Goal: Transaction & Acquisition: Obtain resource

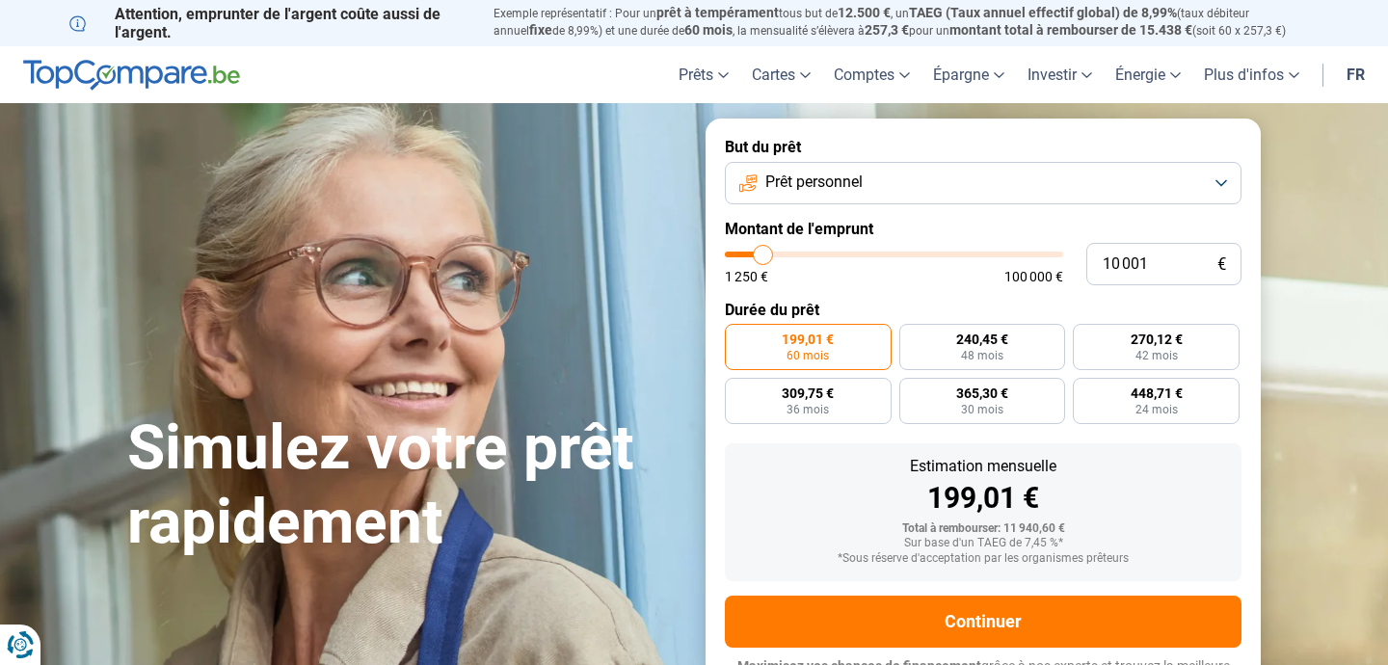
type input "10 250"
type input "10250"
type input "10 500"
type input "10500"
type input "10 750"
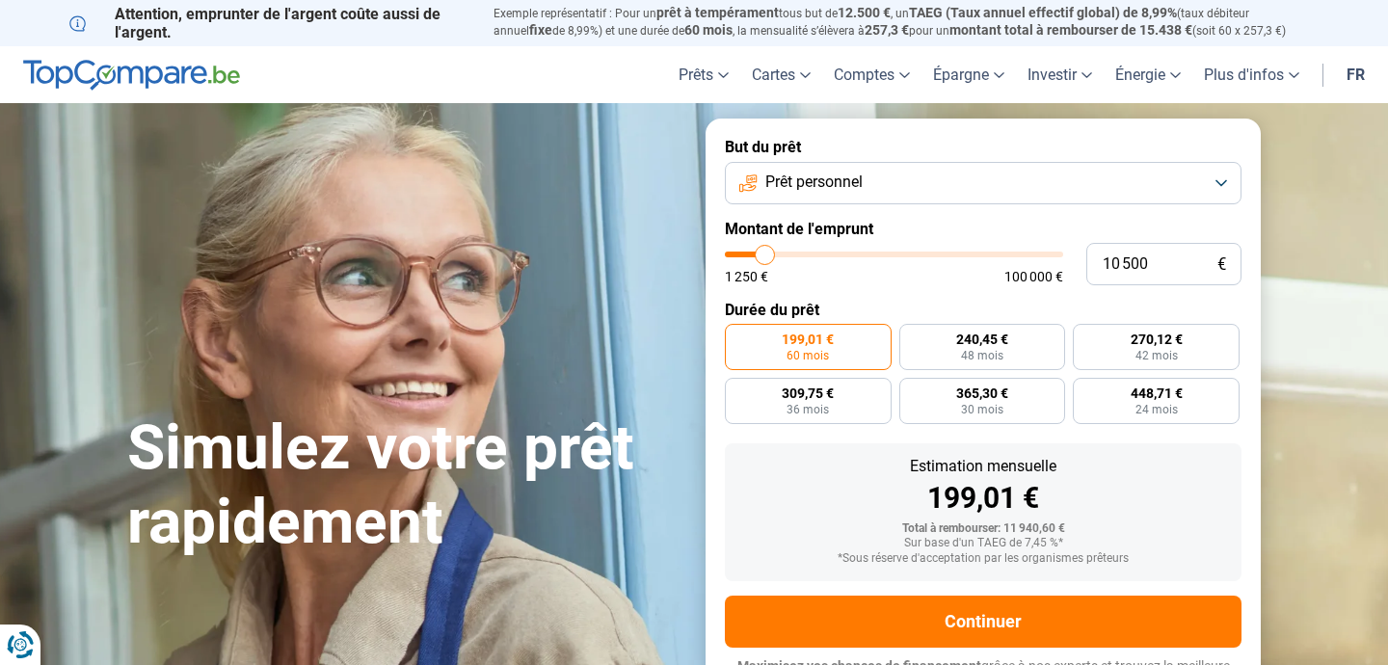
type input "10750"
type input "11 250"
type input "11250"
type input "11 750"
type input "11750"
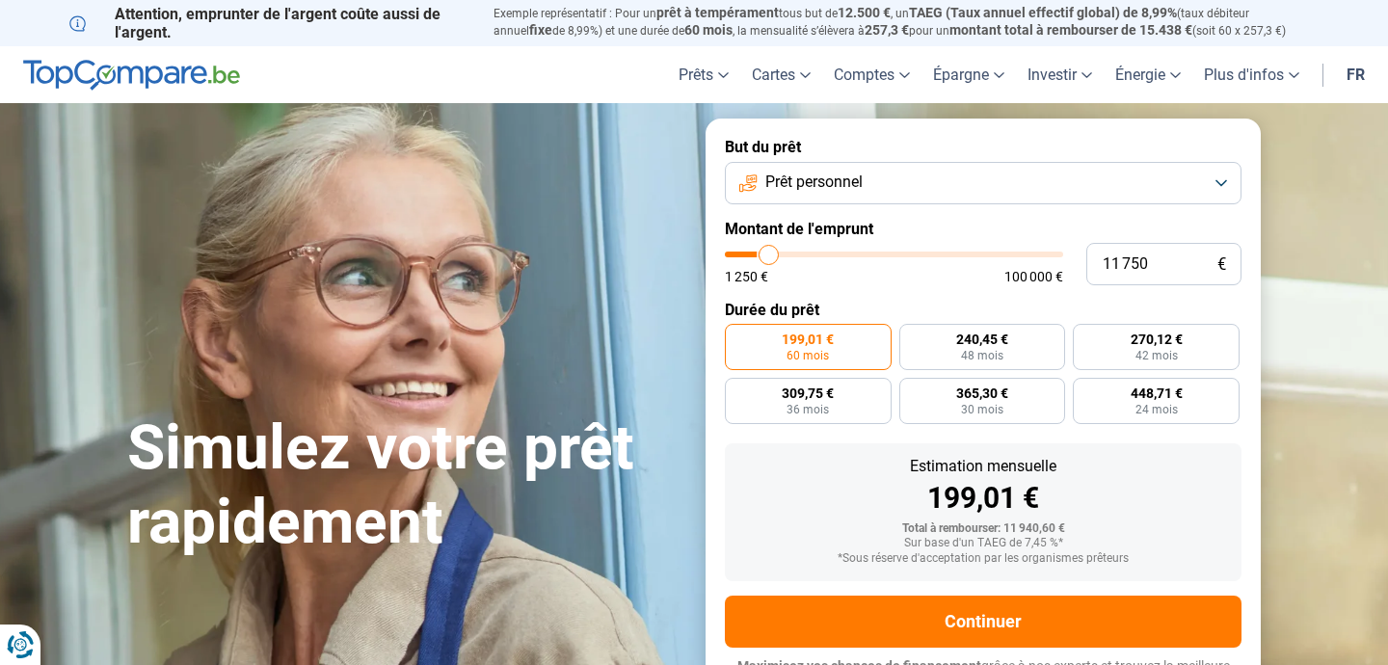
type input "12 000"
type input "12000"
type input "12 500"
type input "12500"
type input "13 250"
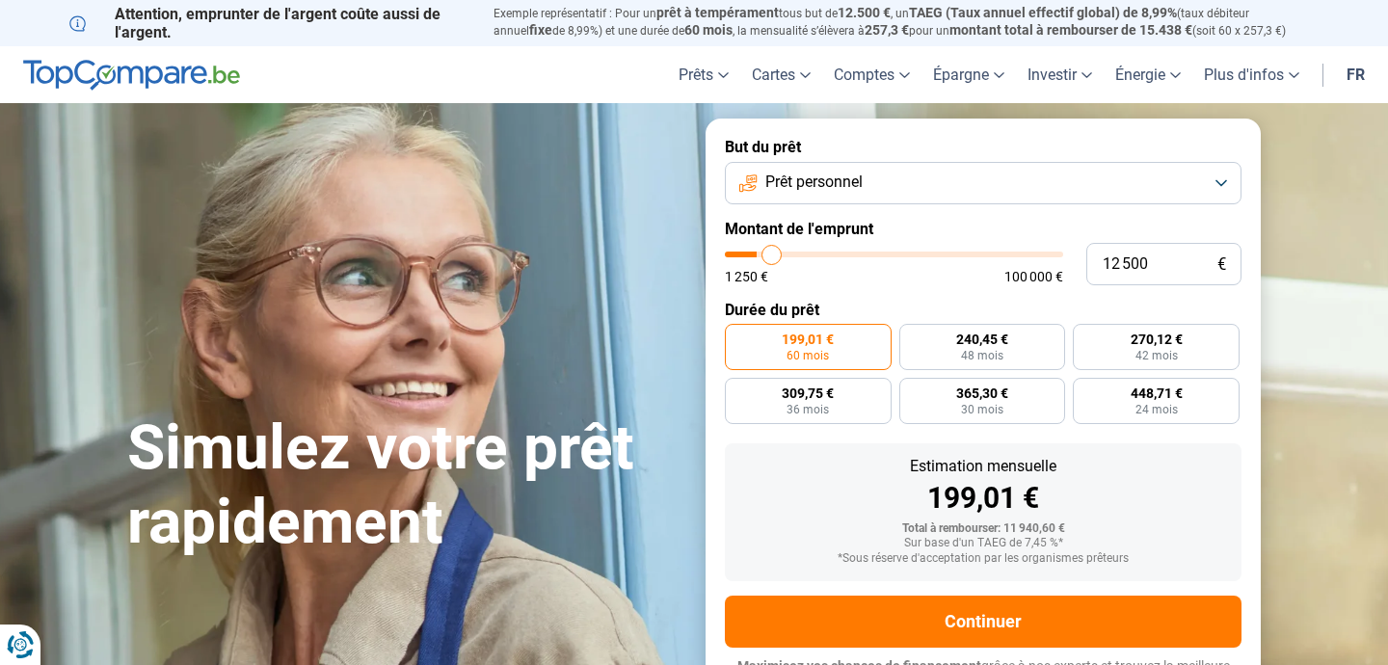
type input "13250"
type input "13 500"
type input "13500"
type input "13 250"
type input "13250"
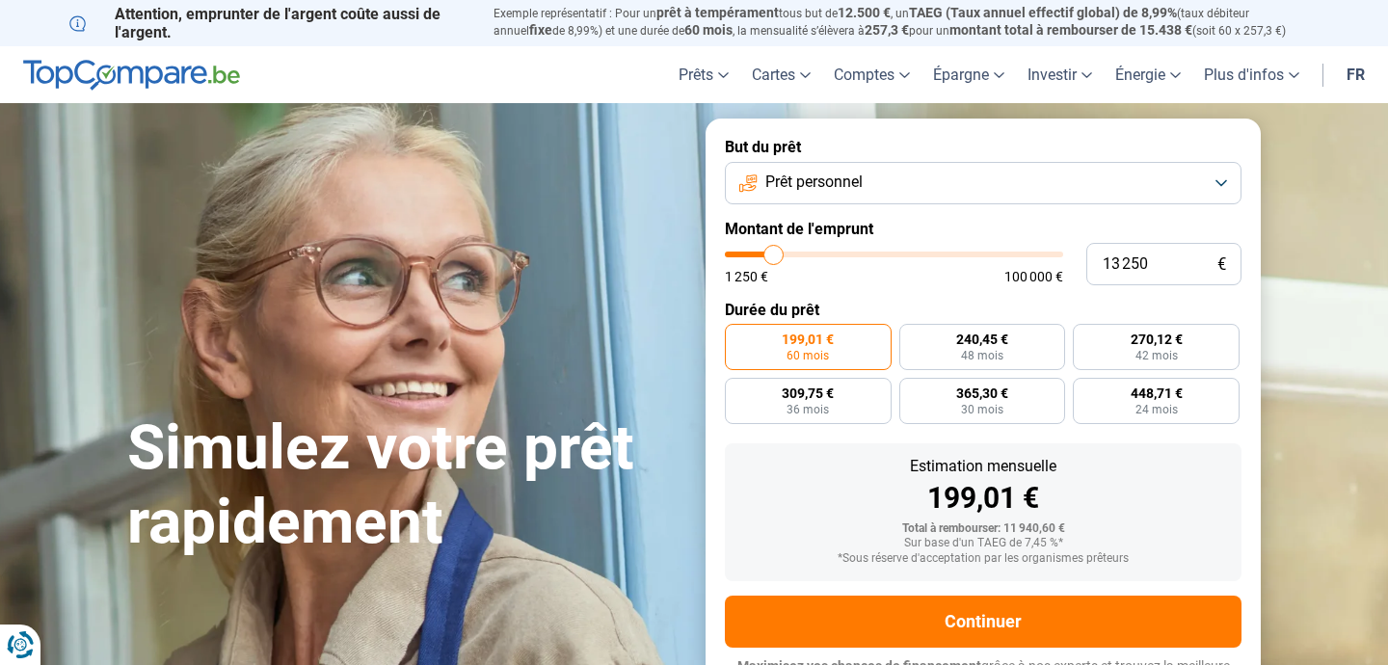
type input "12 750"
type input "12750"
type input "12 500"
type input "12500"
type input "12 250"
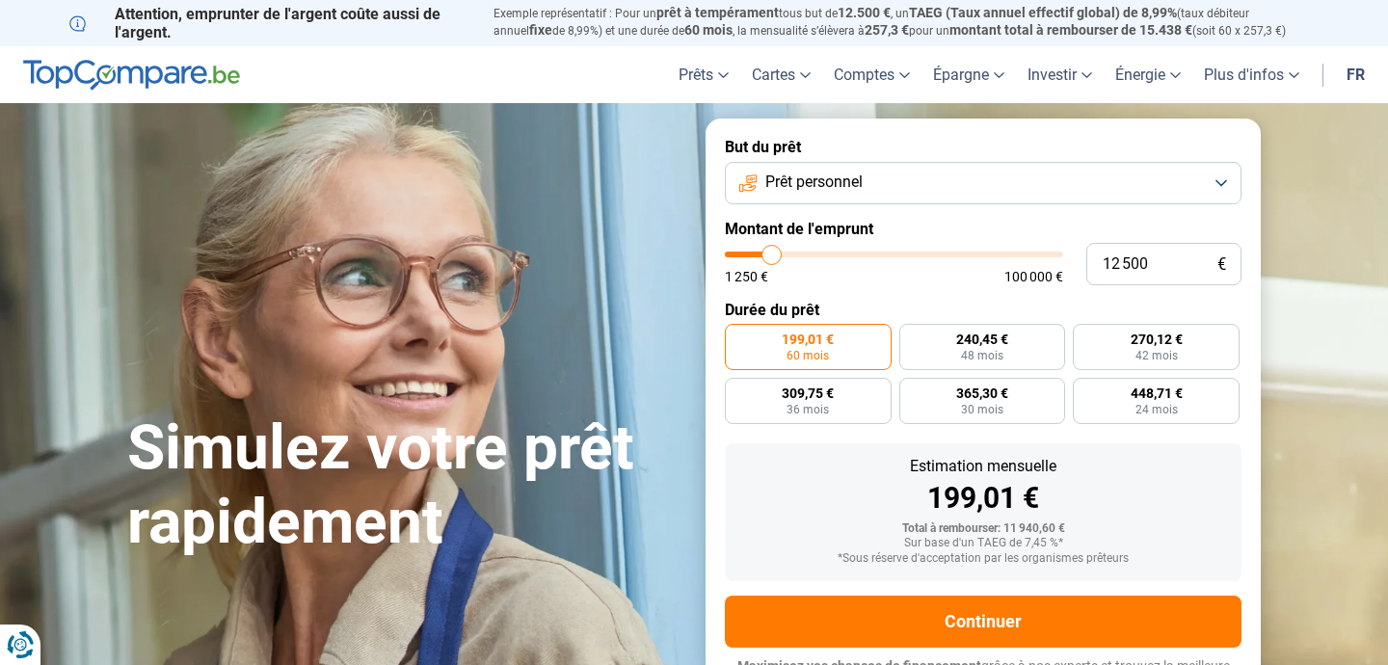
type input "12250"
type input "11 750"
type input "11750"
type input "11 250"
type input "11250"
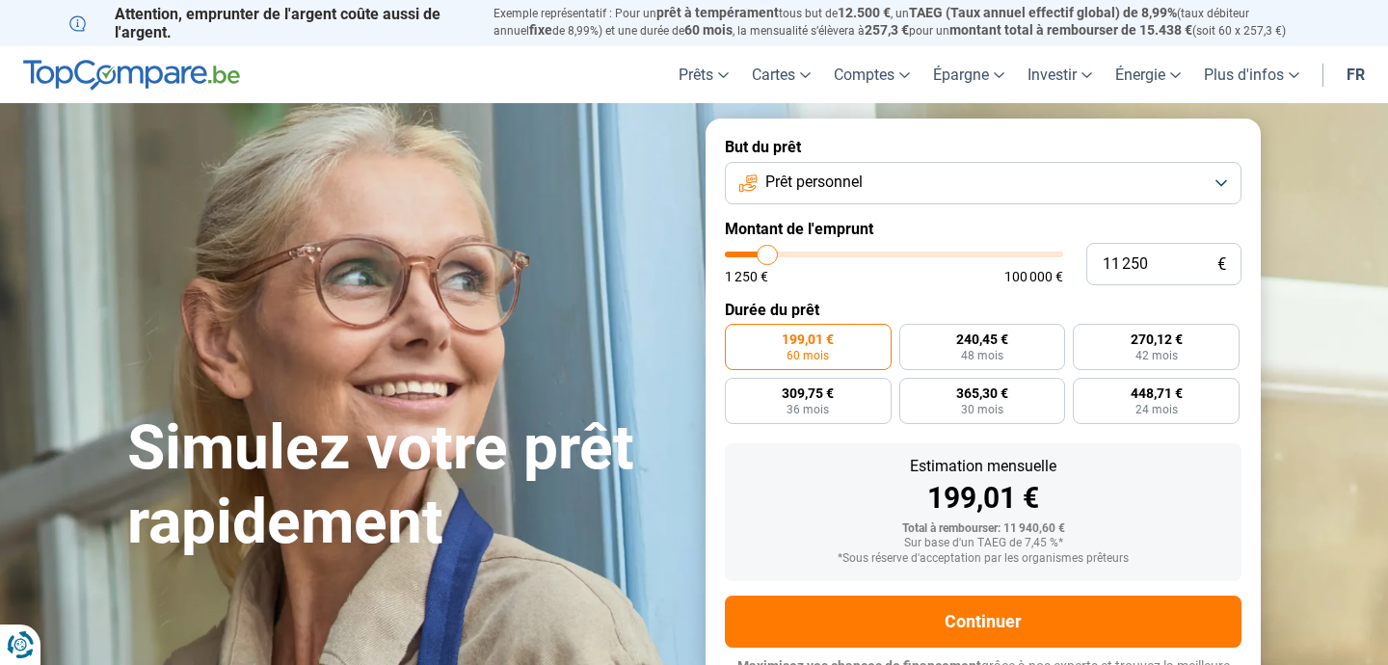
type input "11 000"
type input "11000"
type input "10 500"
type input "10500"
type input "10 250"
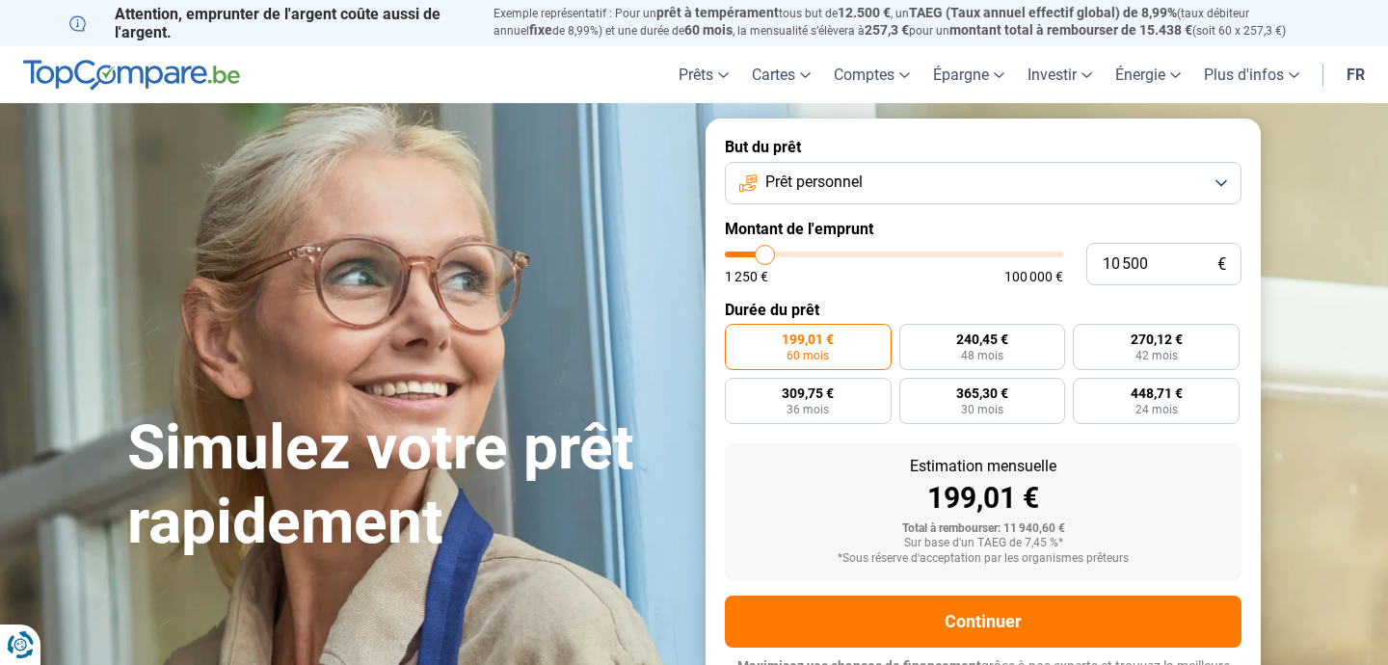
type input "10250"
type input "9 750"
type input "9750"
type input "9 500"
type input "9500"
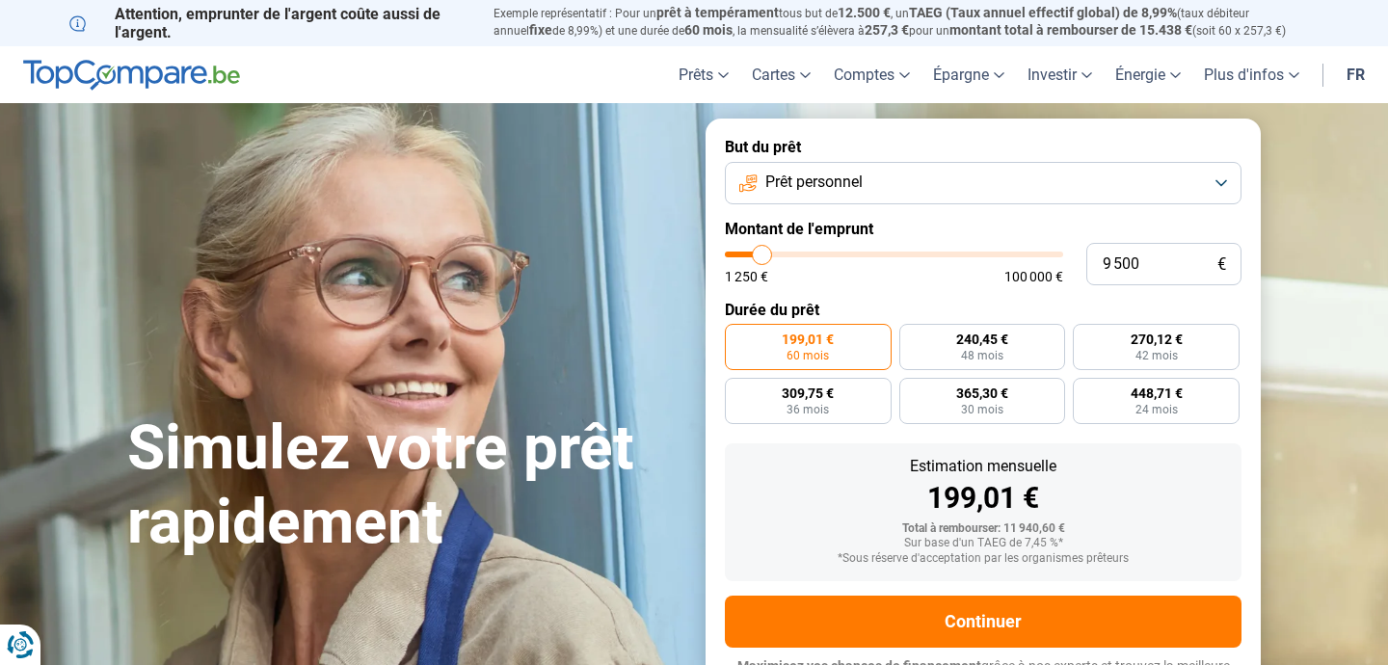
type input "9 250"
type input "9250"
type input "9 000"
type input "9000"
type input "8 750"
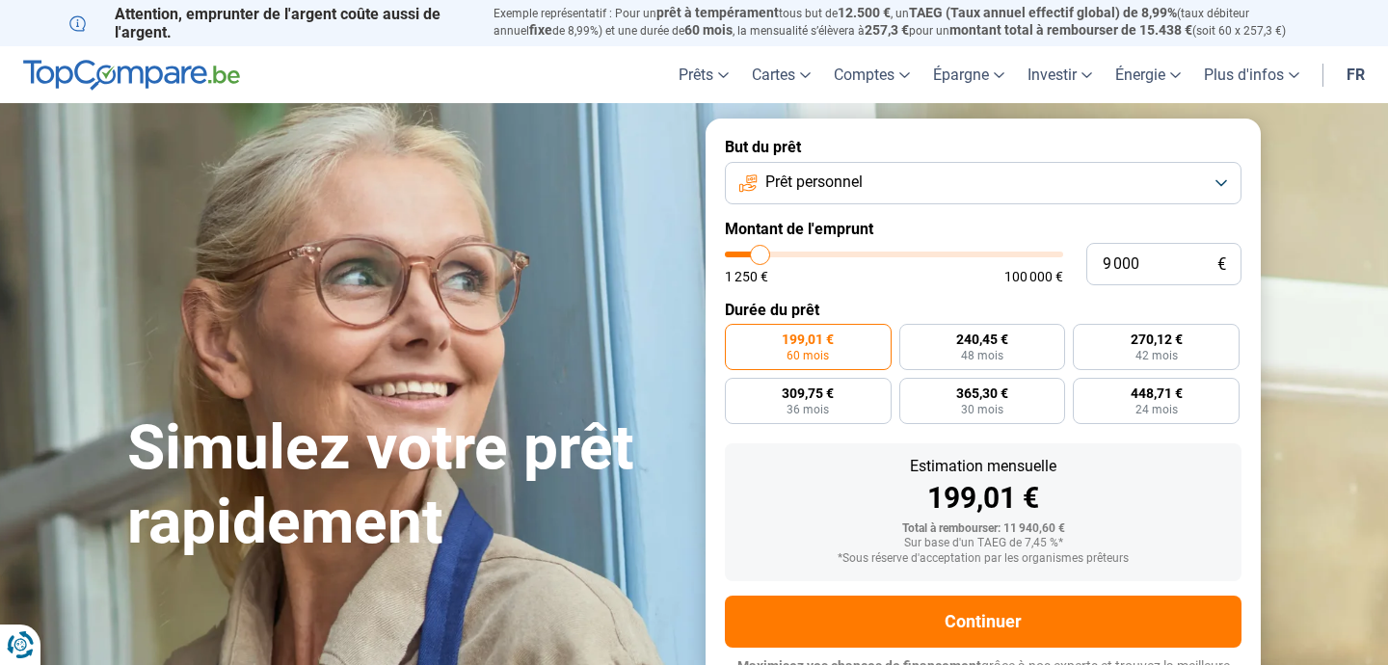
type input "8750"
type input "8 250"
type input "8250"
type input "8 000"
type input "8000"
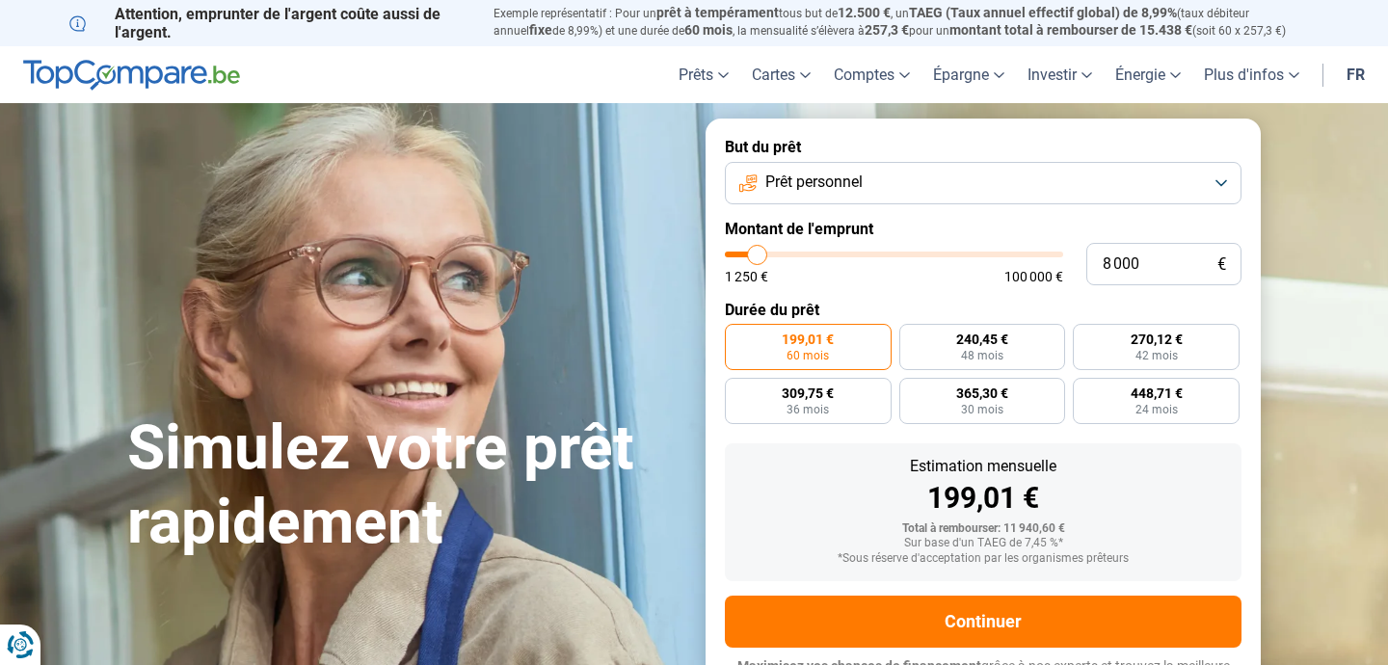
type input "7 750"
type input "7750"
type input "7 500"
type input "7500"
type input "7 250"
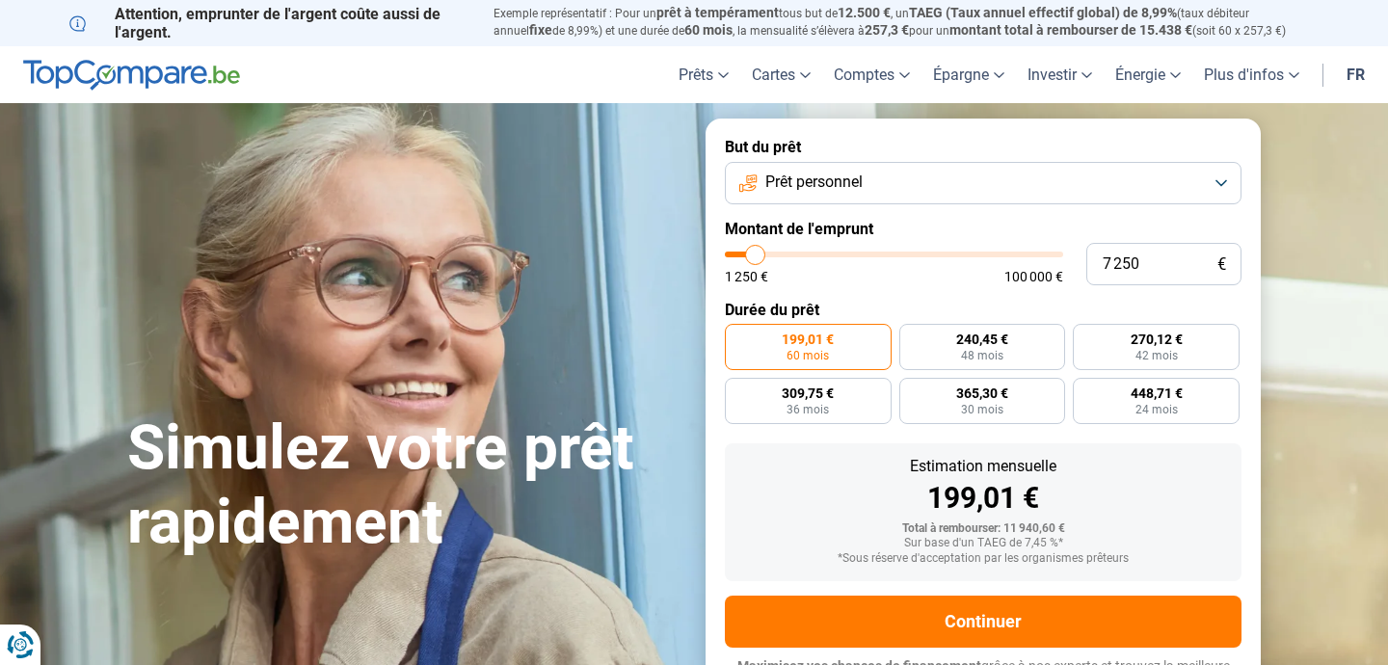
type input "7250"
type input "6 750"
type input "6750"
type input "6 500"
type input "6500"
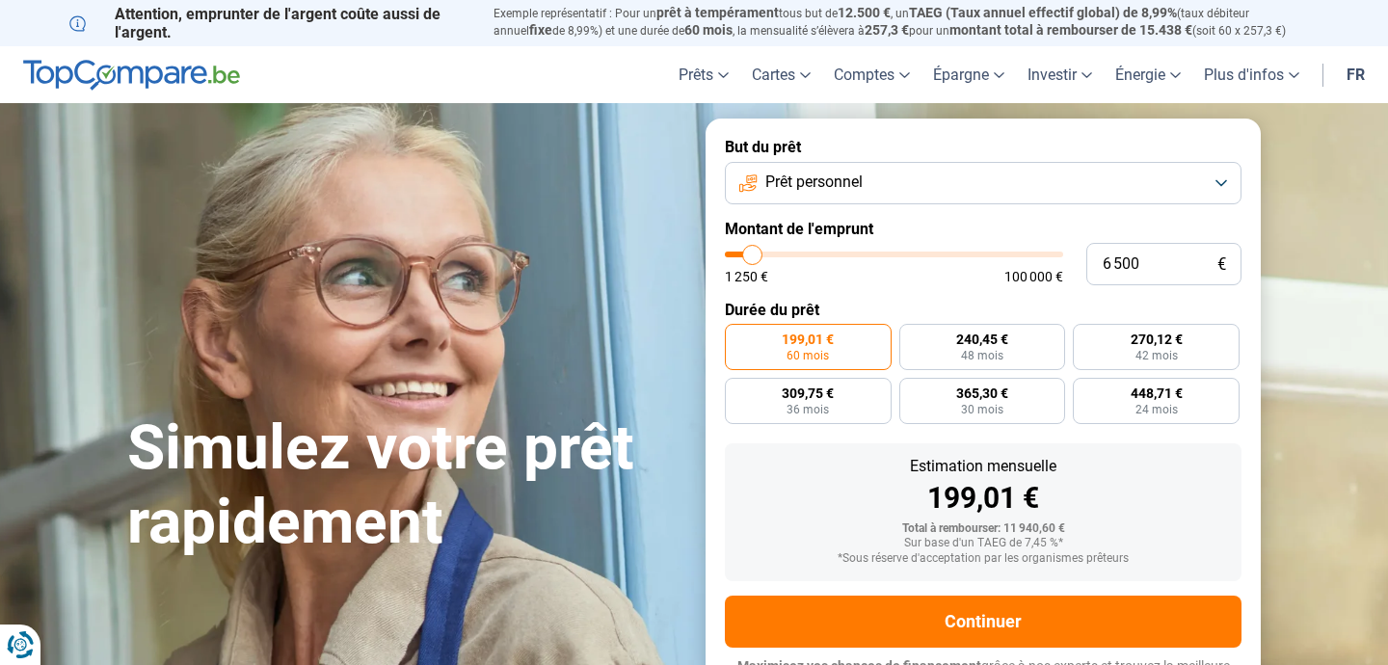
type input "6 250"
type input "6250"
type input "5 750"
type input "5750"
type input "5 250"
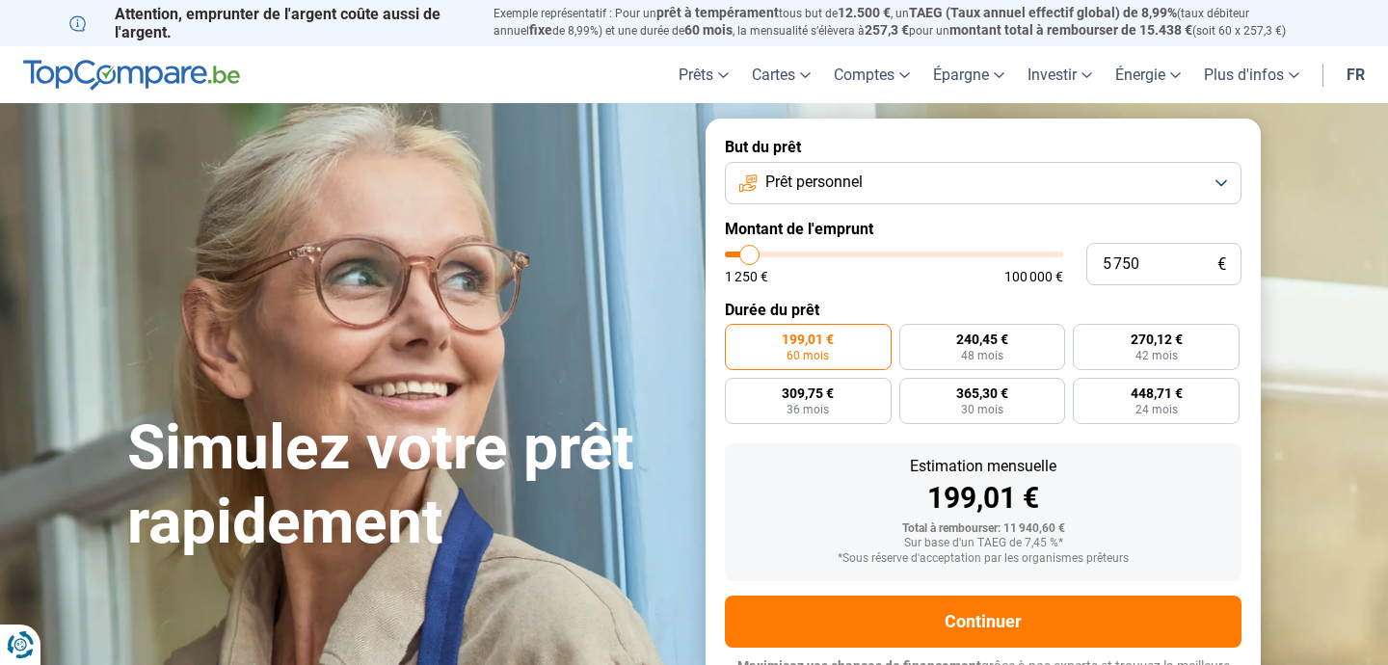
type input "5250"
type input "4 750"
type input "4750"
type input "4 250"
type input "4250"
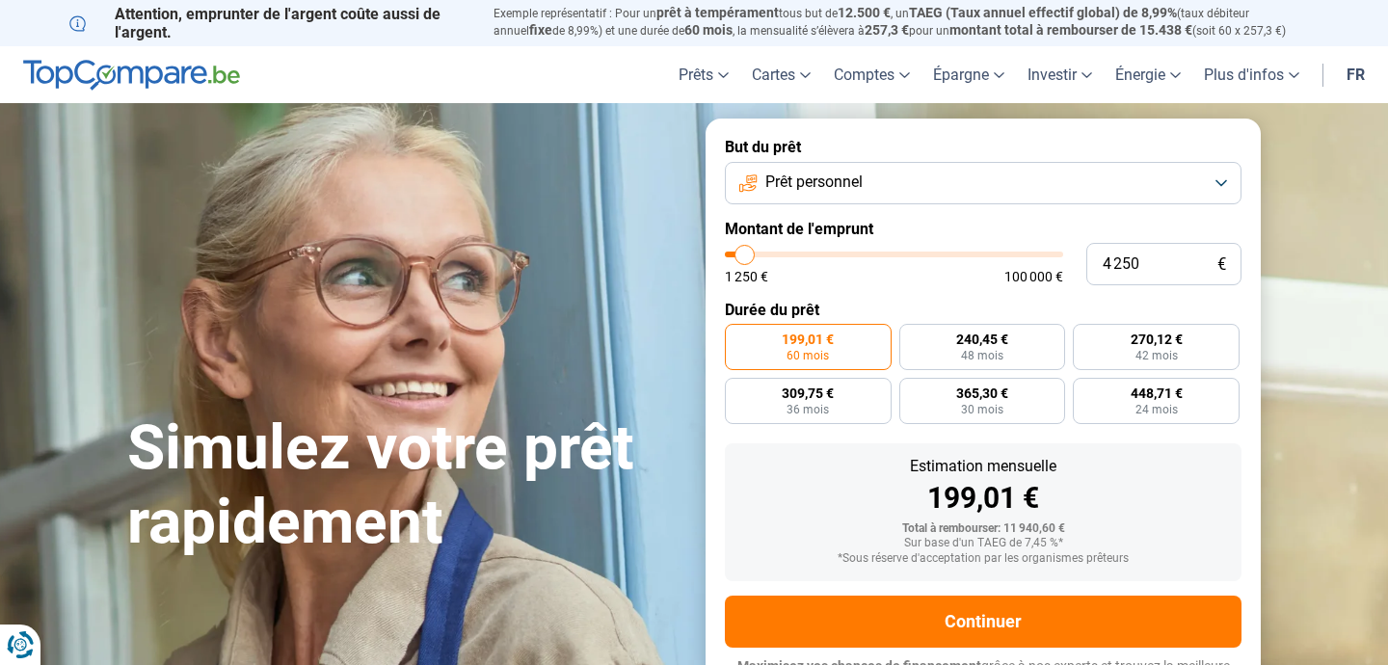
type input "3 750"
type input "3750"
type input "3 500"
type input "3500"
type input "3 250"
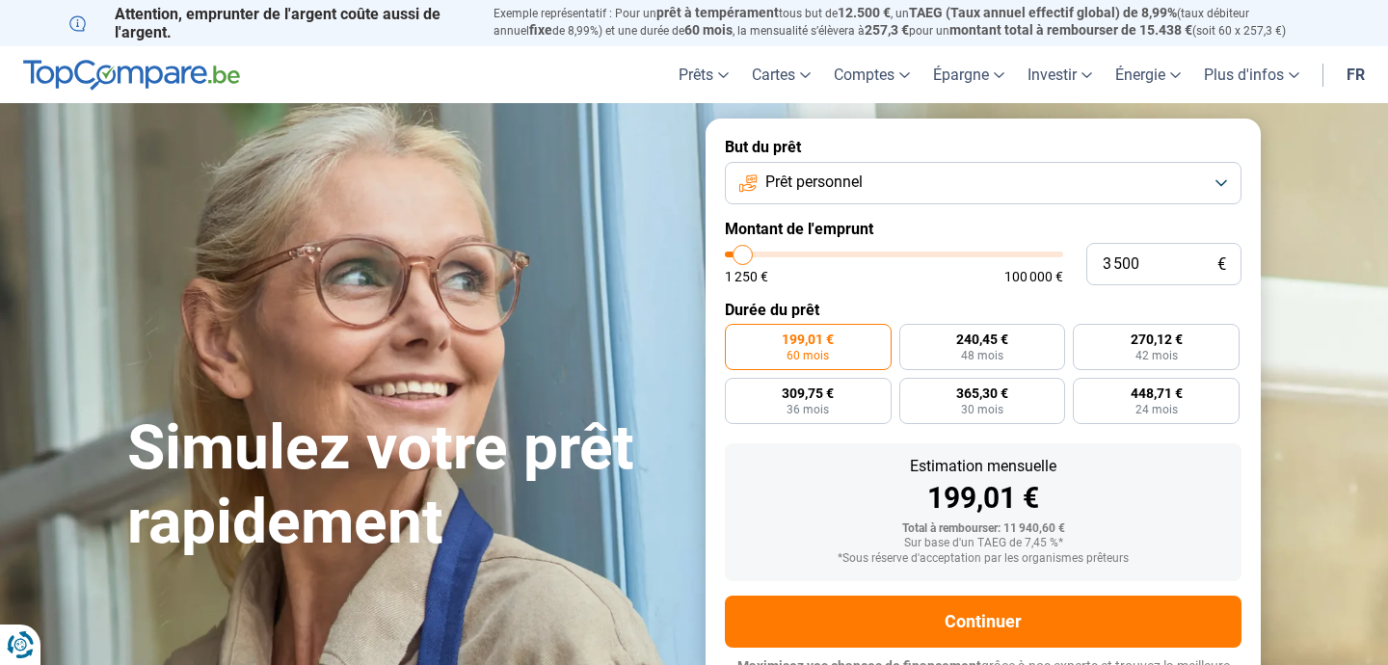
type input "3250"
type input "3 000"
type input "3000"
type input "2 750"
type input "2750"
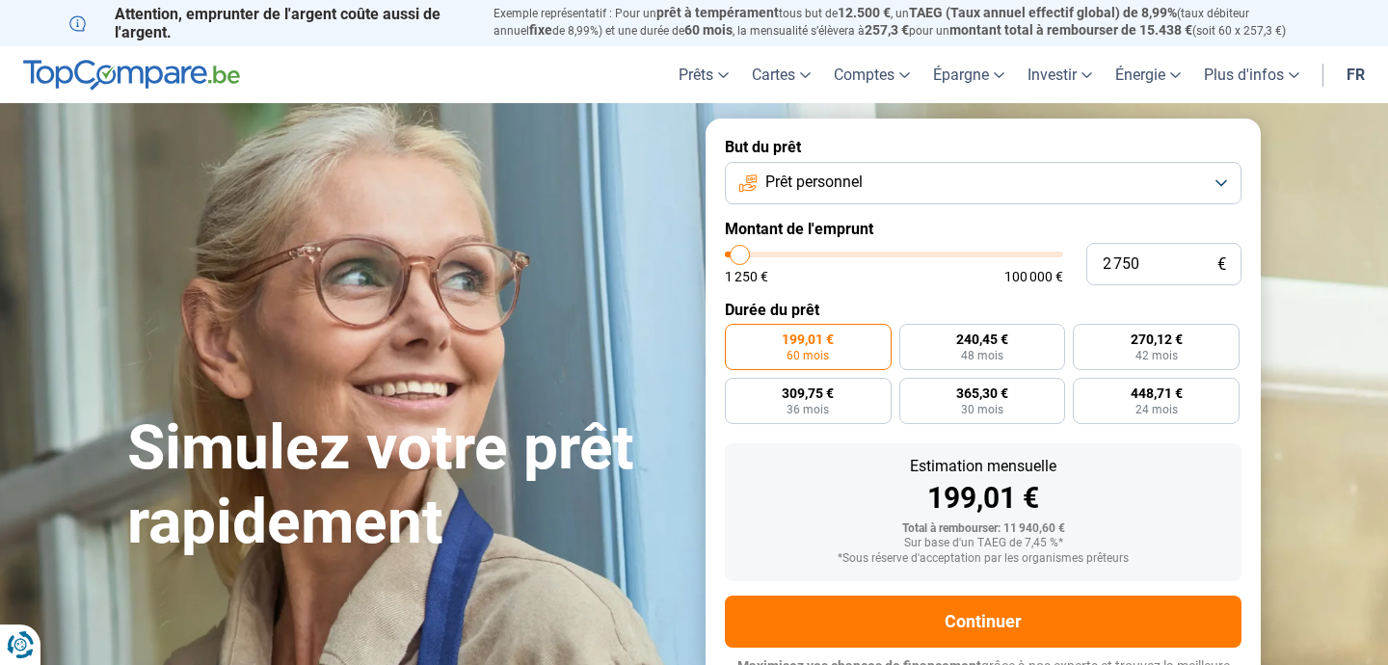
type input "2 250"
type input "2250"
type input "2 000"
type input "2000"
type input "1 750"
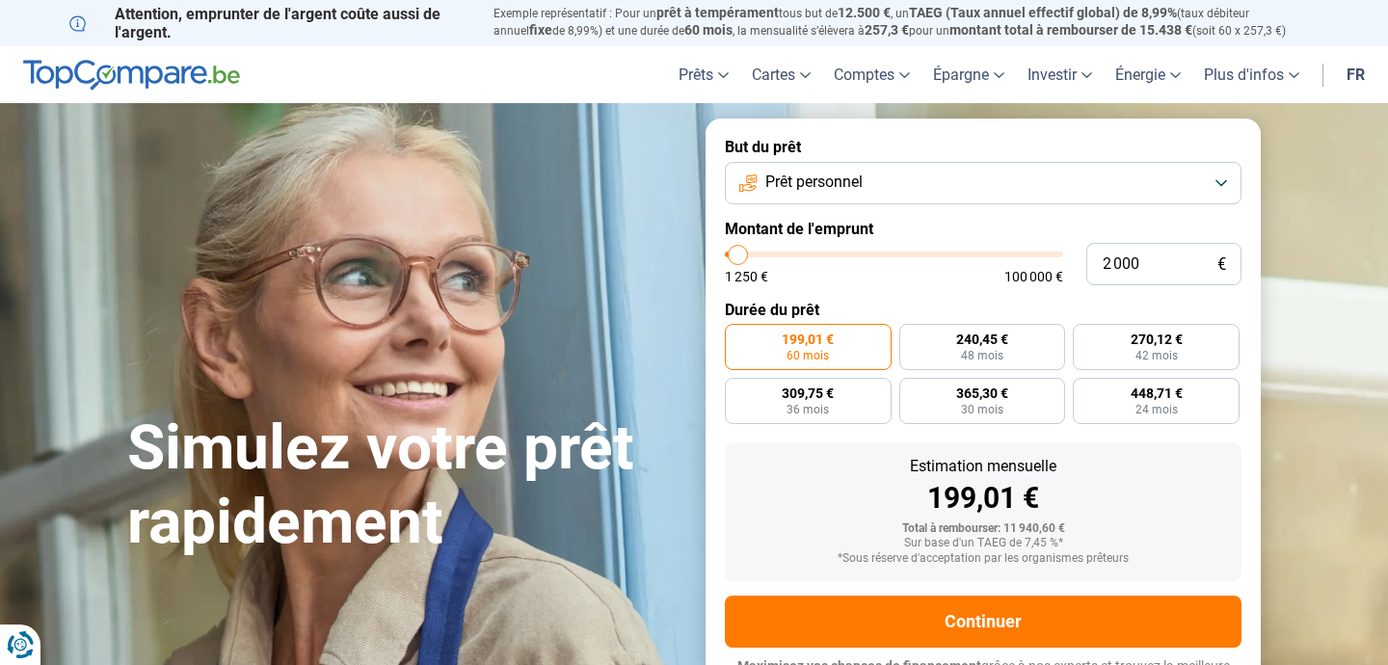
type input "1750"
type input "2 000"
type input "2000"
type input "2 250"
type input "2250"
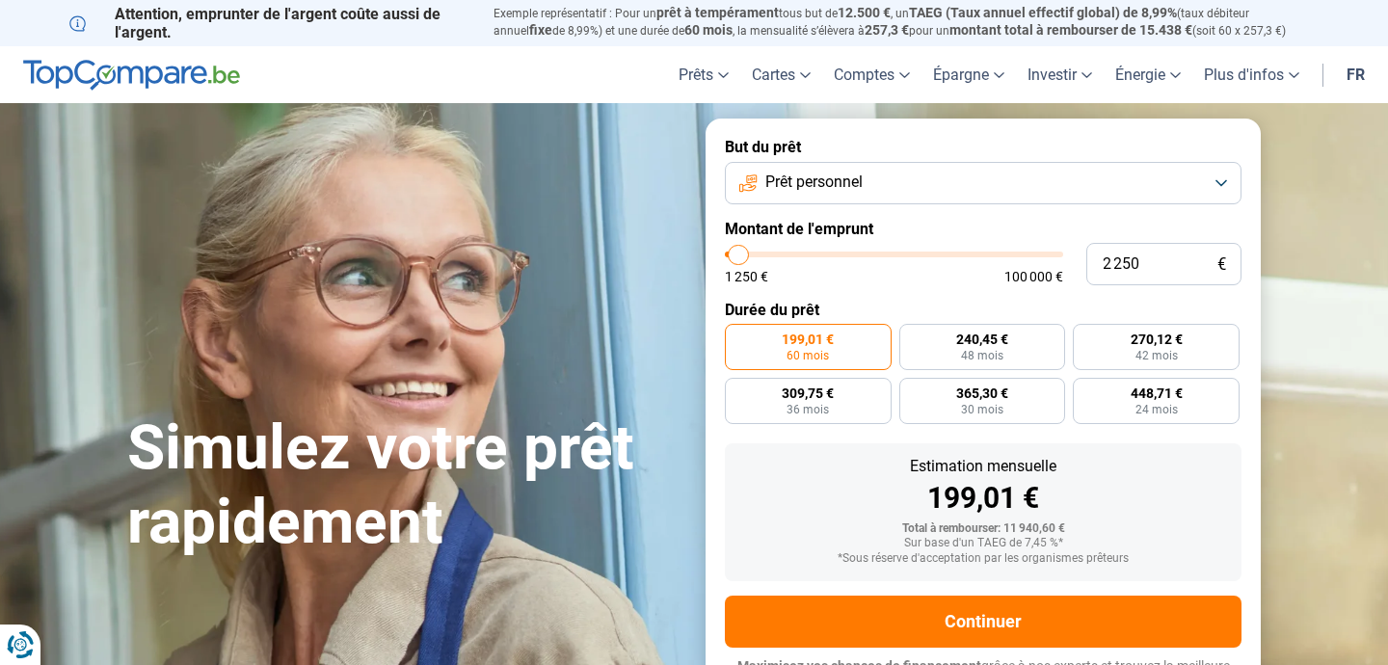
type input "2 750"
type input "2750"
type input "2 250"
type input "2250"
type input "2 000"
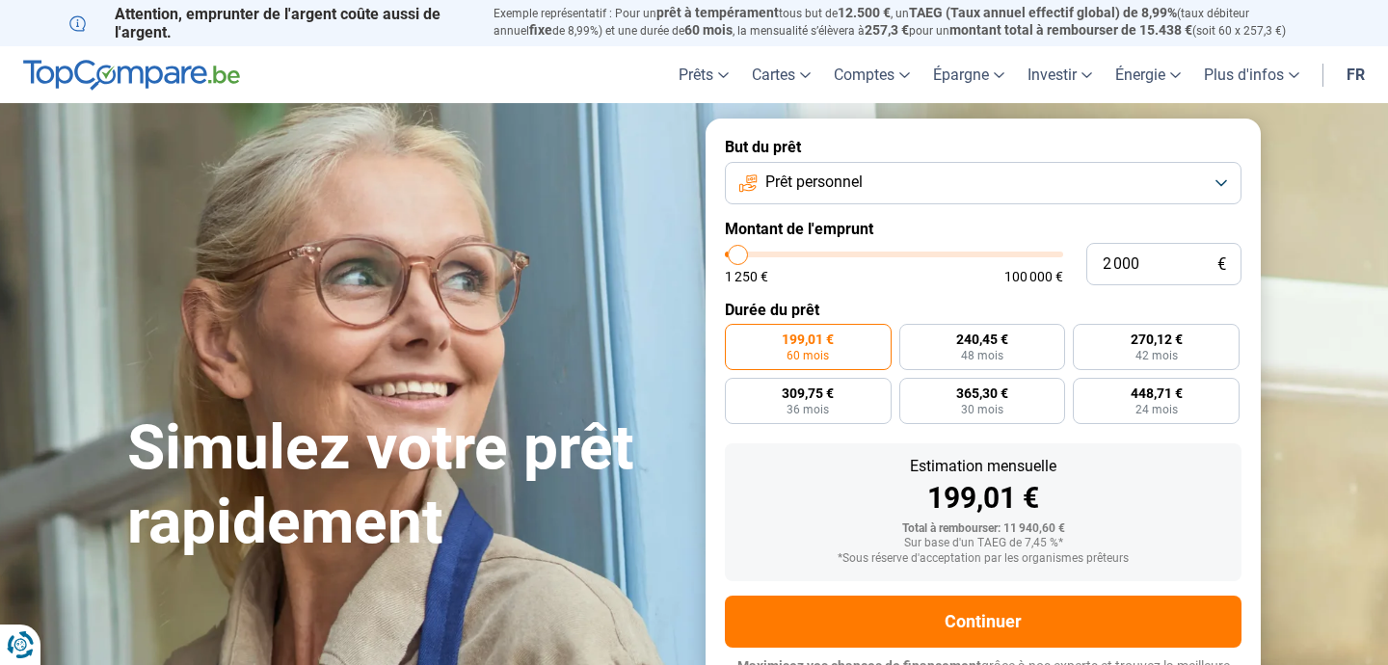
drag, startPoint x: 765, startPoint y: 258, endPoint x: 739, endPoint y: 258, distance: 26.0
type input "2000"
click at [739, 257] on input "range" at bounding box center [894, 255] width 338 height 6
radio input "true"
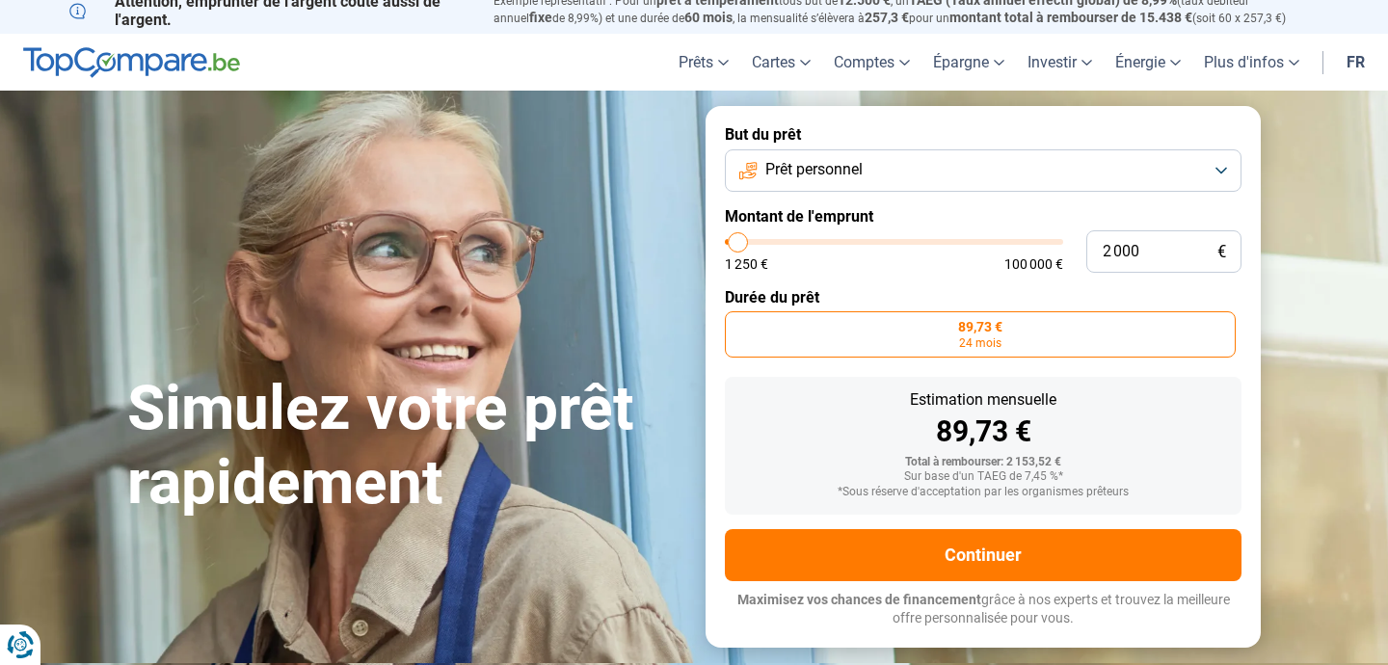
scroll to position [14, 0]
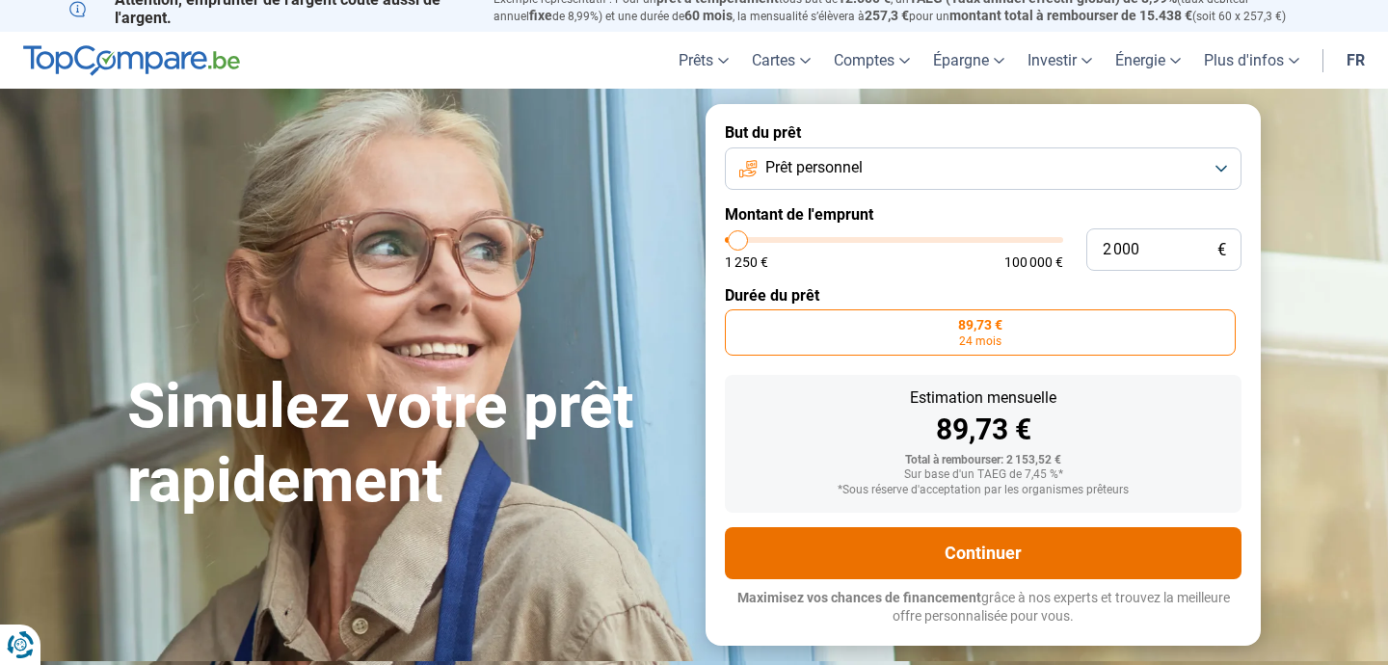
click at [927, 552] on button "Continuer" at bounding box center [983, 553] width 517 height 52
